Goal: Information Seeking & Learning: Learn about a topic

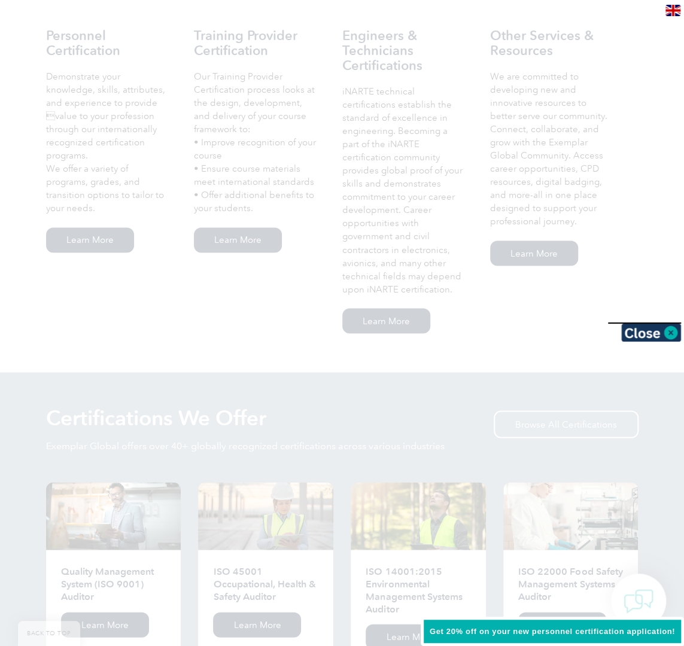
scroll to position [838, 0]
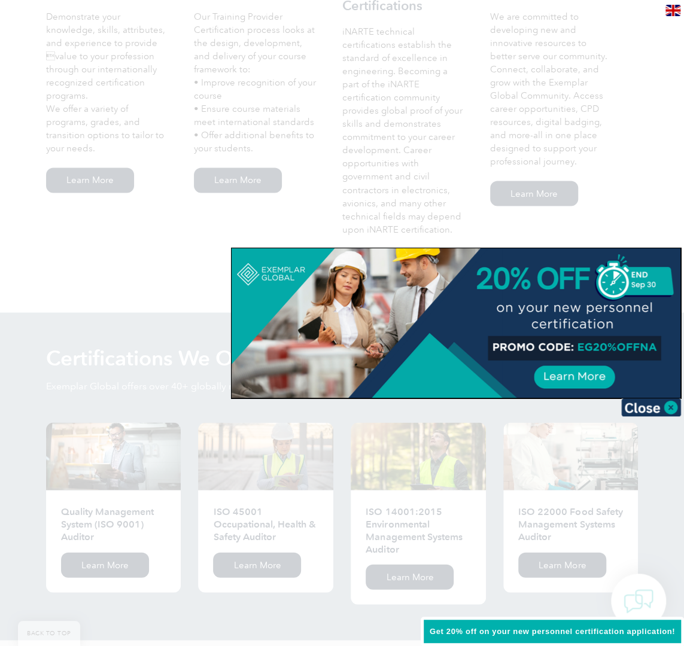
click at [668, 409] on img at bounding box center [651, 408] width 60 height 18
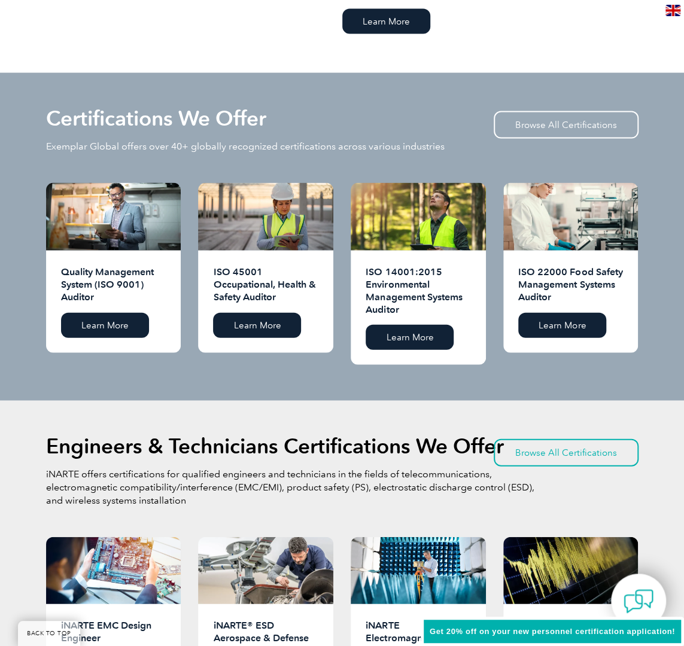
scroll to position [1017, 0]
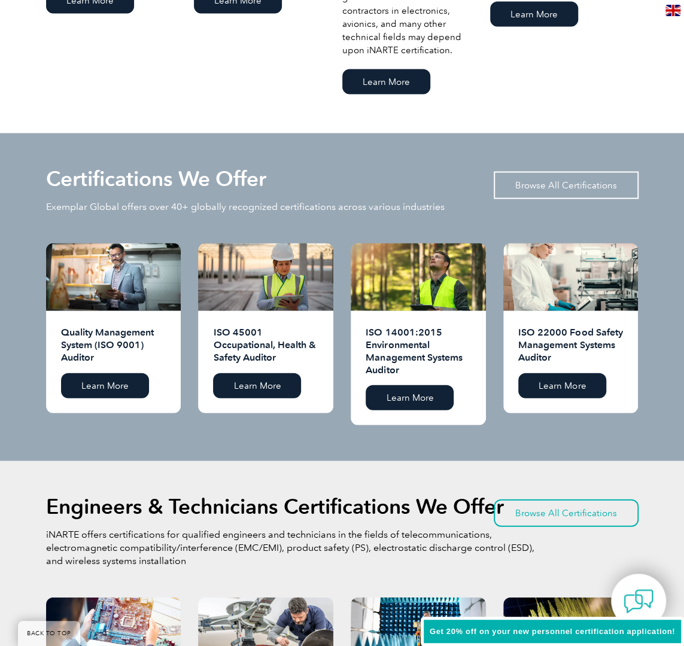
click at [597, 171] on link "Browse All Certifications" at bounding box center [566, 185] width 145 height 28
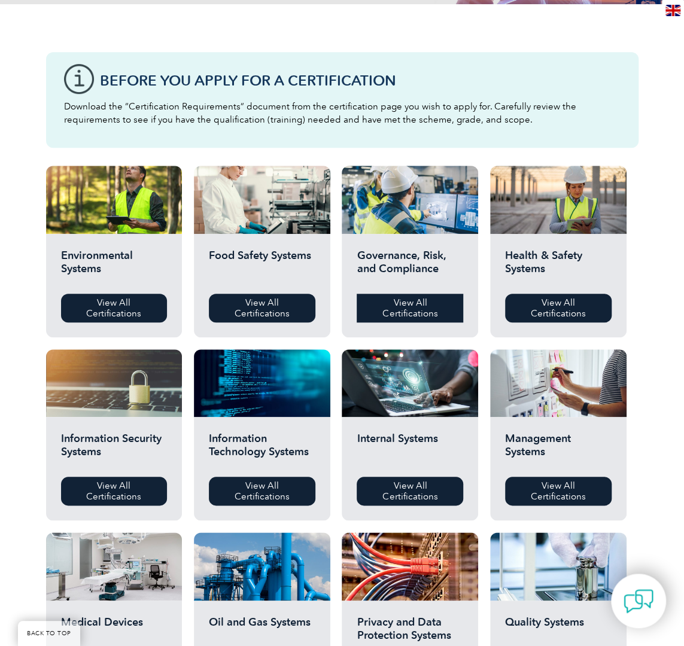
scroll to position [299, 0]
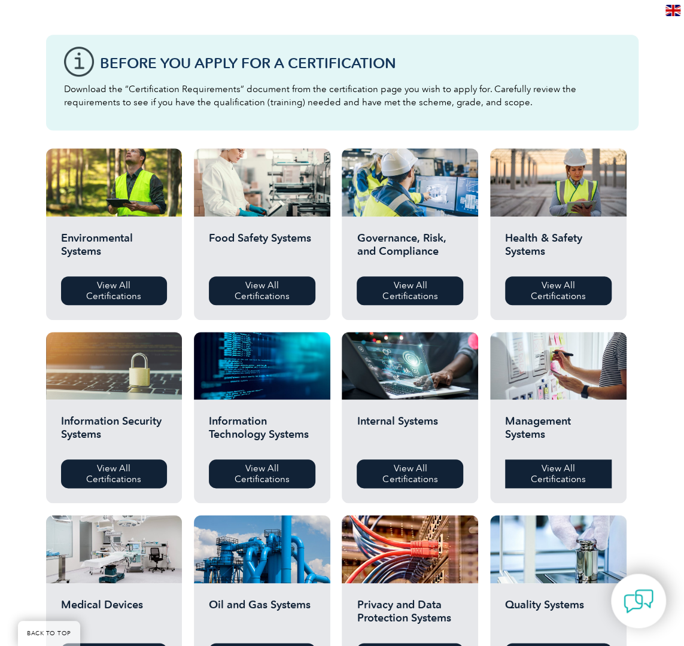
click at [572, 476] on link "View All Certifications" at bounding box center [558, 474] width 107 height 29
click at [130, 476] on link "View All Certifications" at bounding box center [114, 474] width 107 height 29
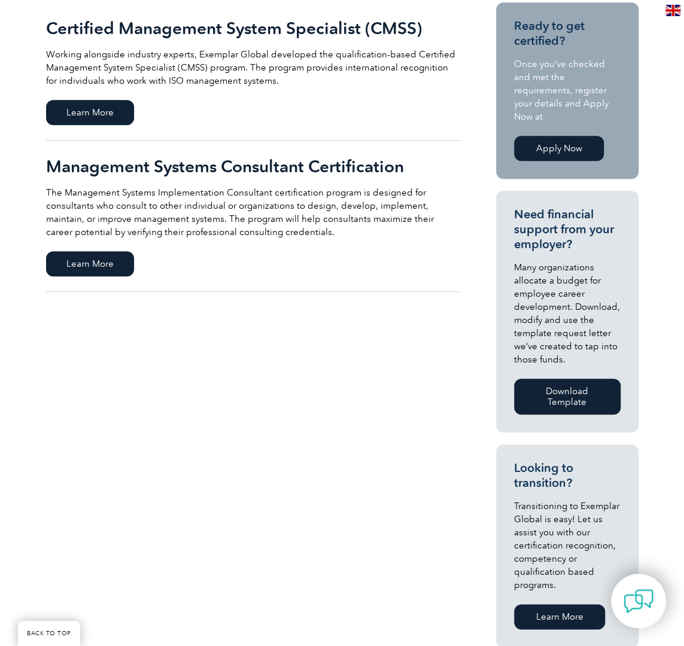
scroll to position [120, 0]
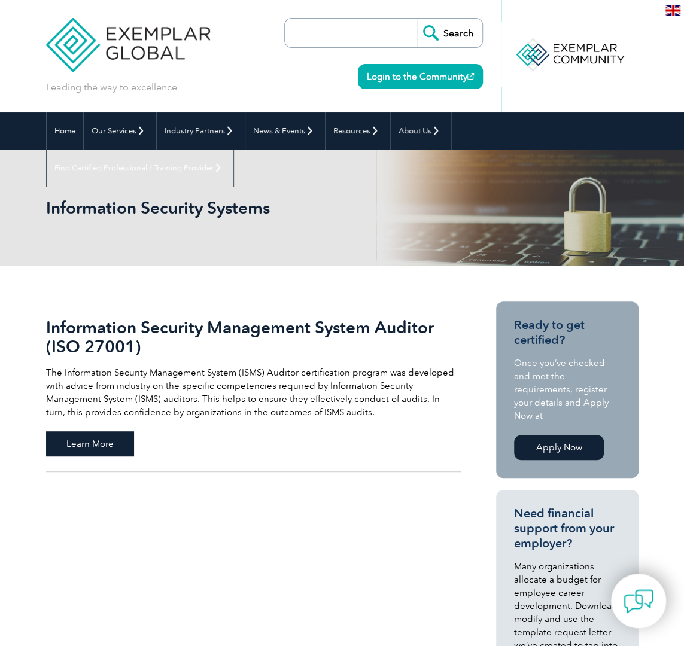
click at [107, 446] on span "Learn More" at bounding box center [90, 443] width 88 height 25
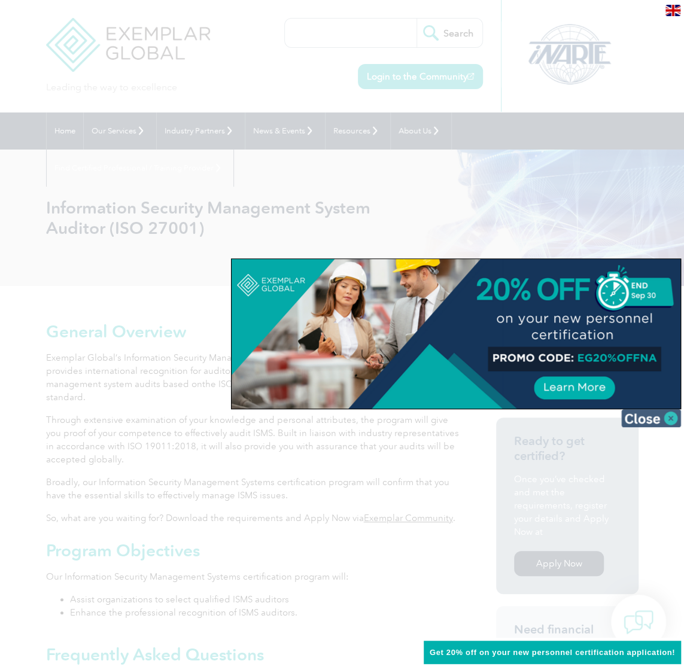
click at [670, 419] on img at bounding box center [651, 418] width 60 height 18
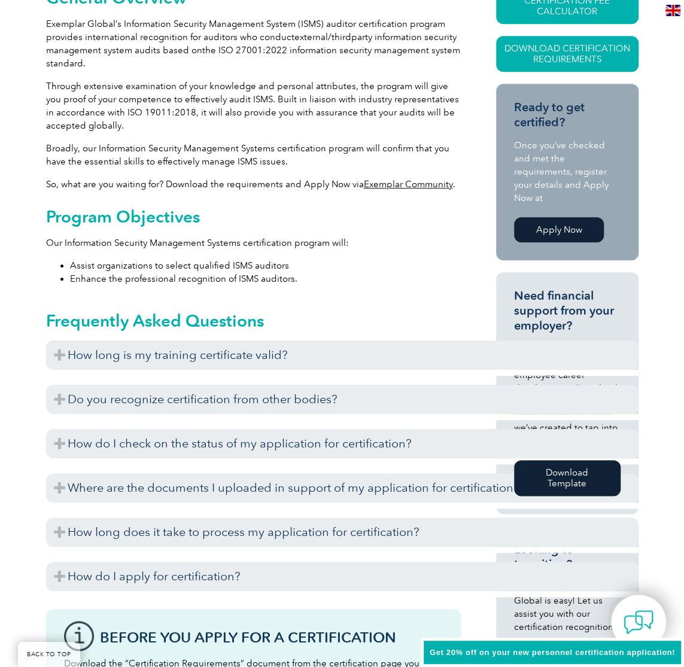
scroll to position [359, 0]
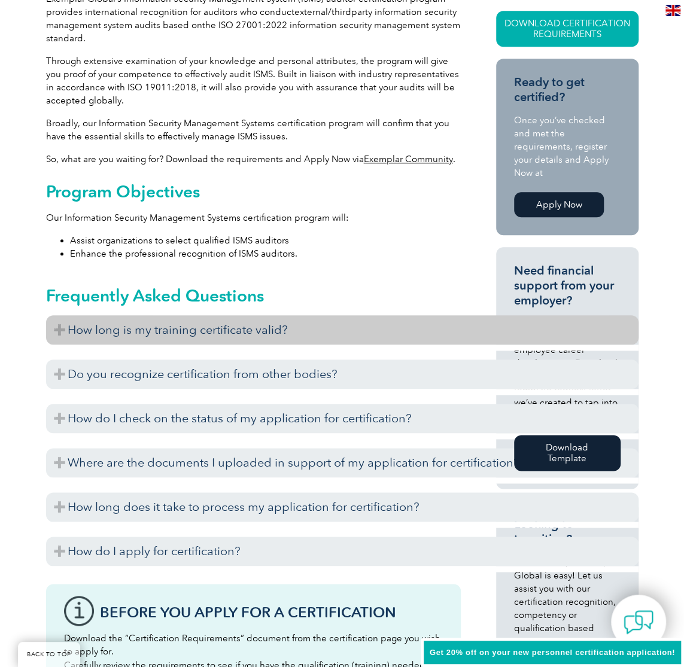
click at [60, 339] on h3 "How long is my training certificate valid?" at bounding box center [342, 329] width 592 height 29
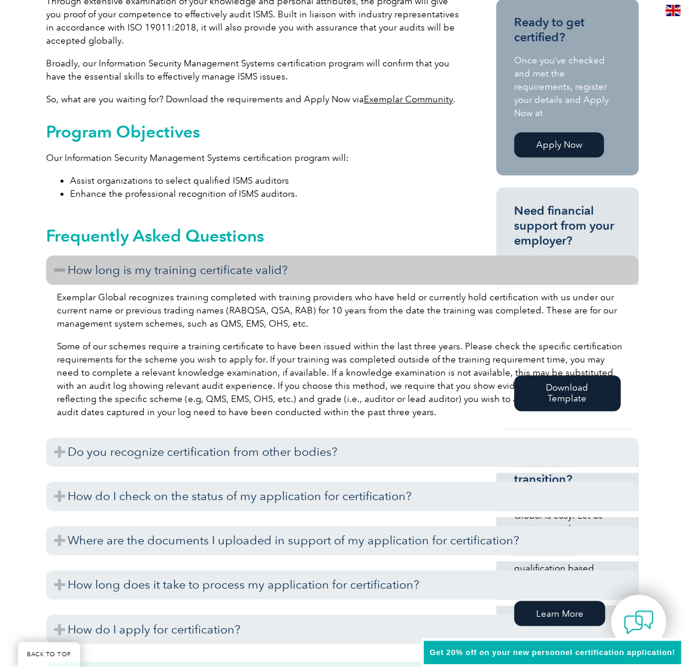
scroll to position [479, 0]
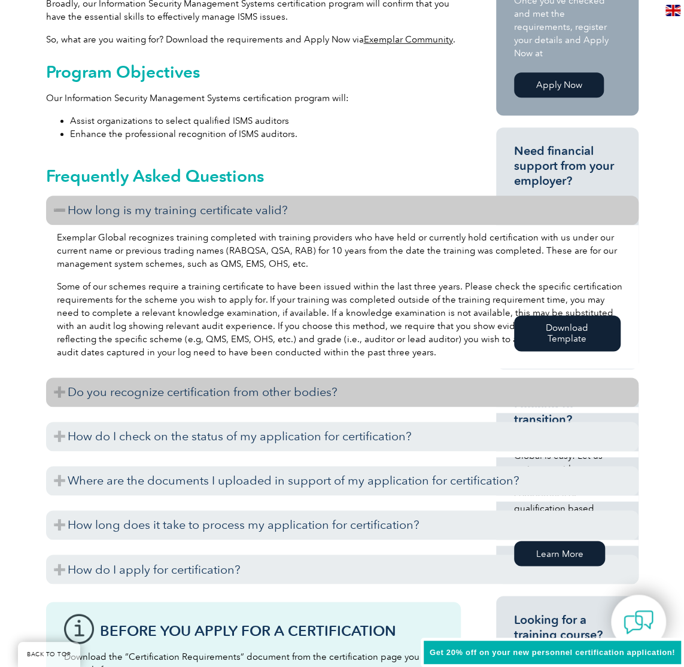
click at [58, 396] on h3 "Do you recognize certification from other bodies?" at bounding box center [342, 392] width 592 height 29
